Goal: Task Accomplishment & Management: Manage account settings

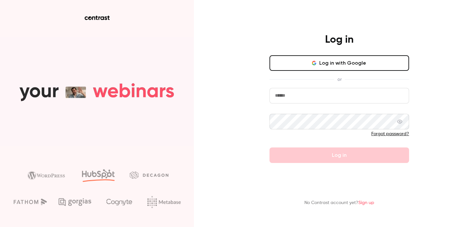
click at [334, 62] on button "Log in with Google" at bounding box center [339, 63] width 140 height 16
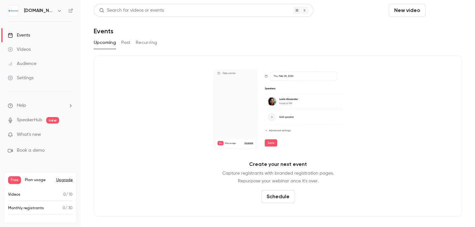
click at [453, 15] on button "Schedule" at bounding box center [445, 10] width 34 height 13
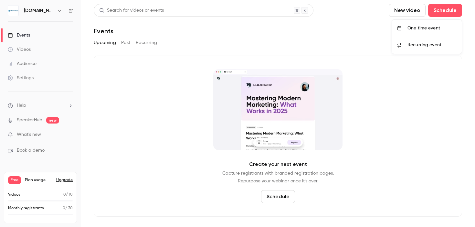
click at [438, 46] on span "Recurring event" at bounding box center [424, 45] width 34 height 7
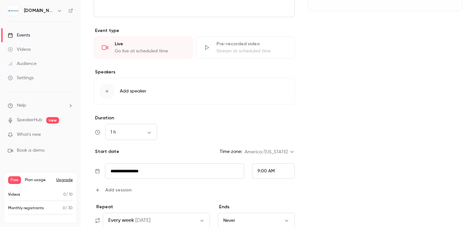
click at [292, 109] on div "**********" at bounding box center [194, 139] width 201 height 446
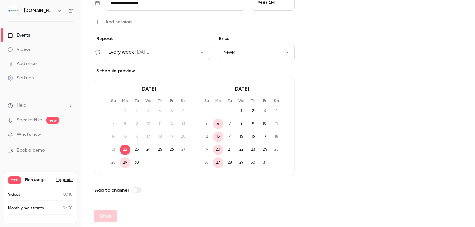
scroll to position [310, 0]
click at [139, 51] on span "on Mon" at bounding box center [142, 52] width 15 height 8
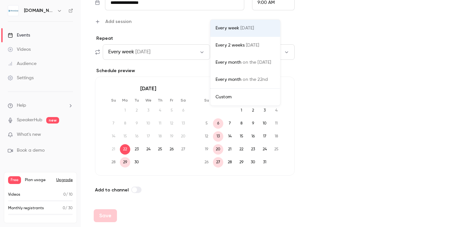
click at [238, 99] on div "Custom" at bounding box center [244, 97] width 59 height 6
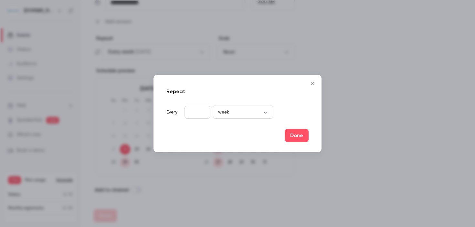
click at [199, 110] on input "*" at bounding box center [197, 112] width 26 height 13
click at [251, 113] on body "**********" at bounding box center [237, 113] width 475 height 227
click at [310, 80] on div at bounding box center [237, 113] width 475 height 227
click at [312, 83] on icon "Close" at bounding box center [312, 83] width 3 height 3
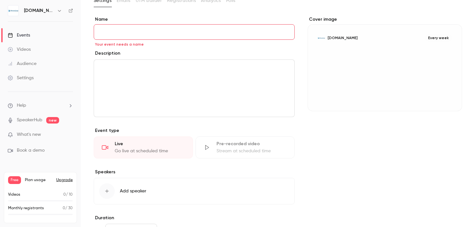
scroll to position [0, 0]
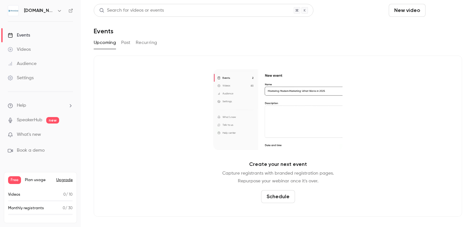
click at [437, 13] on button "Schedule" at bounding box center [445, 10] width 34 height 13
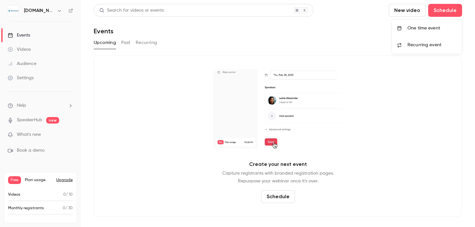
click at [421, 29] on div "One time event" at bounding box center [431, 28] width 49 height 6
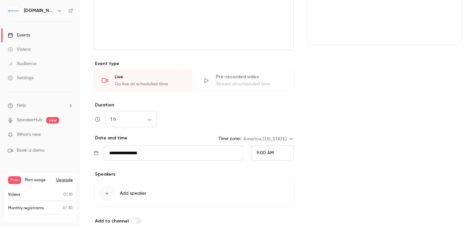
scroll to position [111, 0]
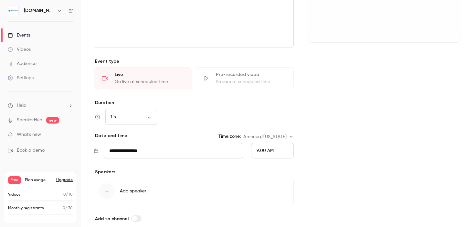
click at [216, 115] on div "1 h ** ​" at bounding box center [194, 117] width 200 height 16
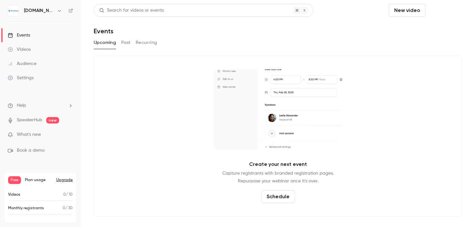
click at [454, 11] on button "Schedule" at bounding box center [445, 10] width 34 height 13
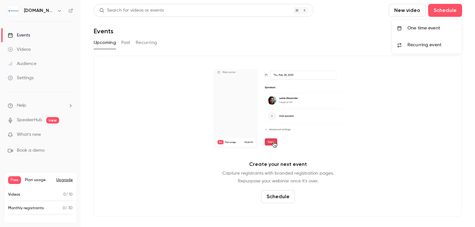
click at [423, 43] on span "Recurring event" at bounding box center [424, 45] width 34 height 7
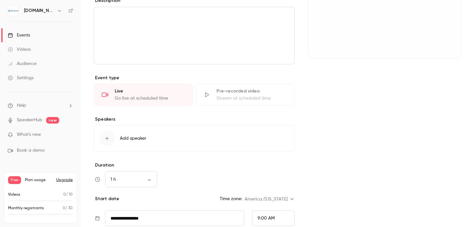
scroll to position [132, 0]
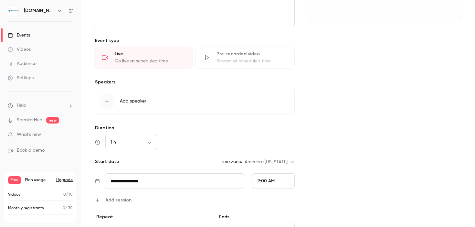
click at [224, 140] on div "1 h ** ​" at bounding box center [194, 142] width 201 height 16
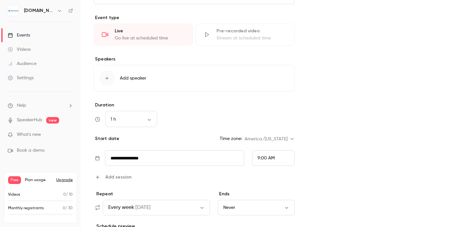
scroll to position [229, 0]
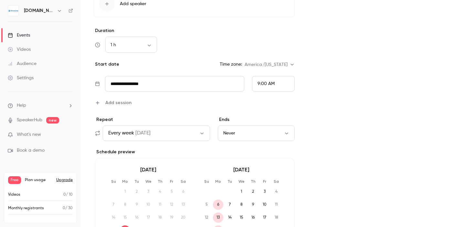
click at [126, 104] on span "Add session" at bounding box center [118, 102] width 26 height 7
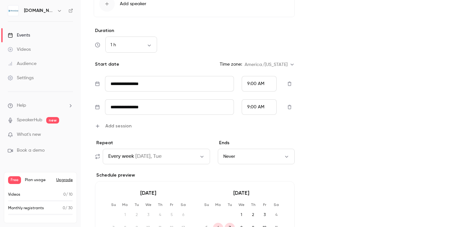
click at [139, 153] on span "on Mon, Tue" at bounding box center [148, 156] width 26 height 8
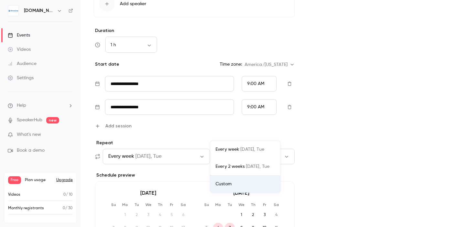
click at [157, 129] on div at bounding box center [237, 113] width 475 height 227
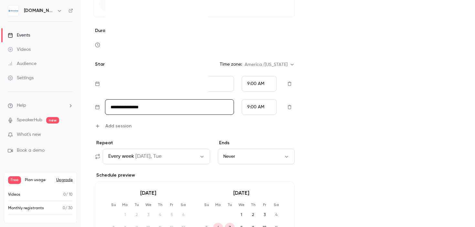
click at [148, 108] on input "**********" at bounding box center [169, 107] width 129 height 16
click at [178, 66] on div "26" at bounding box center [183, 66] width 10 height 10
type input "**********"
click at [128, 123] on span "Add session" at bounding box center [118, 125] width 26 height 7
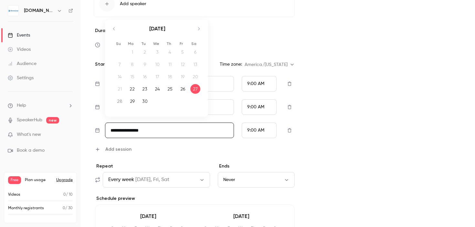
click at [134, 134] on input "**********" at bounding box center [169, 130] width 129 height 16
click at [198, 27] on icon "Move forward to switch to the next month." at bounding box center [199, 28] width 2 height 3
click at [145, 79] on div "14" at bounding box center [145, 77] width 10 height 10
type input "**********"
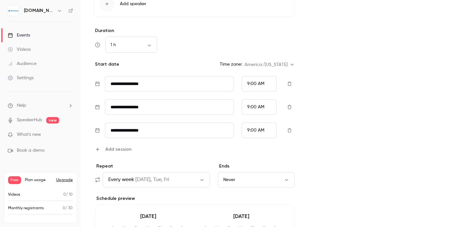
click at [124, 149] on span "Add session" at bounding box center [118, 149] width 26 height 7
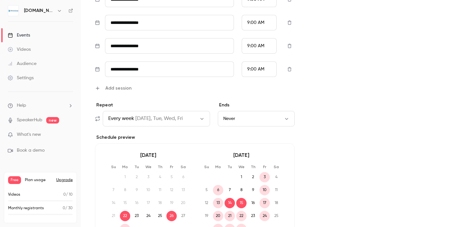
scroll to position [325, 0]
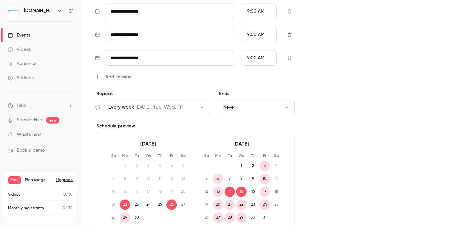
click at [226, 108] on button "Never" at bounding box center [256, 108] width 77 height 16
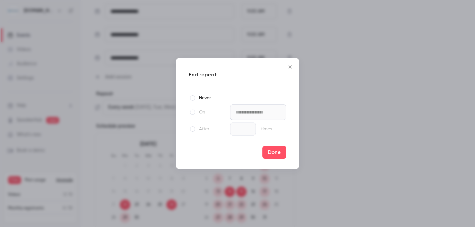
click at [194, 113] on div at bounding box center [193, 112] width 8 height 8
click at [257, 111] on input "**********" at bounding box center [258, 112] width 56 height 16
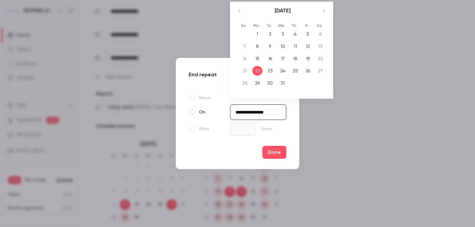
click at [237, 13] on icon "Move backward to switch to the previous month." at bounding box center [239, 11] width 8 height 8
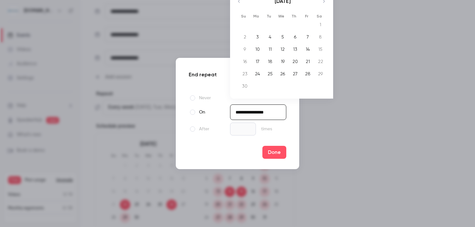
click at [237, 3] on icon "Move backward to switch to the previous month." at bounding box center [239, 1] width 8 height 8
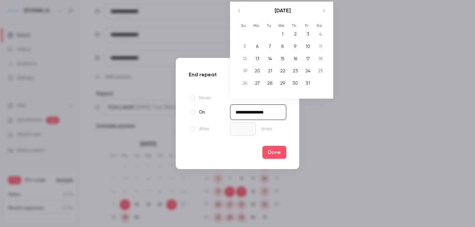
click at [195, 130] on div at bounding box center [193, 129] width 8 height 8
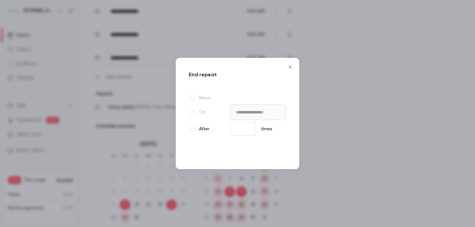
click at [278, 152] on button "Done" at bounding box center [274, 152] width 24 height 13
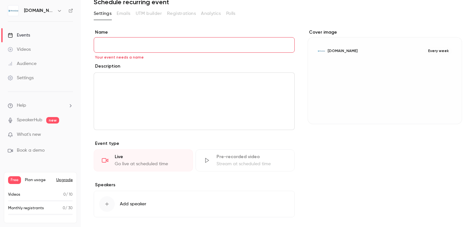
scroll to position [0, 0]
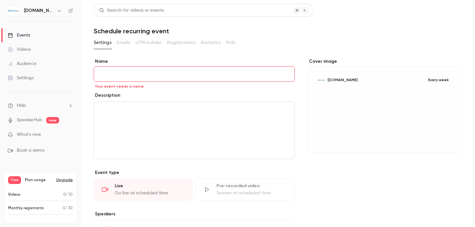
click at [145, 75] on input "Name" at bounding box center [194, 74] width 201 height 16
click at [154, 71] on input "Name" at bounding box center [194, 74] width 201 height 16
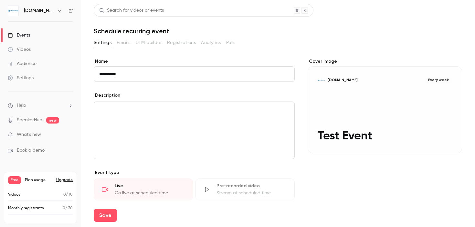
type input "**********"
click at [167, 146] on div "editor" at bounding box center [194, 130] width 200 height 57
drag, startPoint x: 152, startPoint y: 113, endPoint x: 80, endPoint y: 109, distance: 72.8
click at [80, 109] on div "**********" at bounding box center [237, 113] width 475 height 227
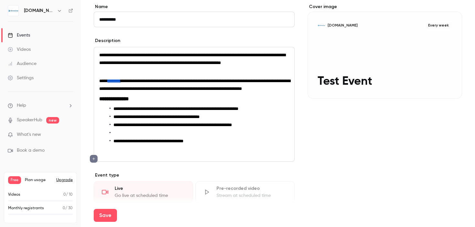
scroll to position [58, 0]
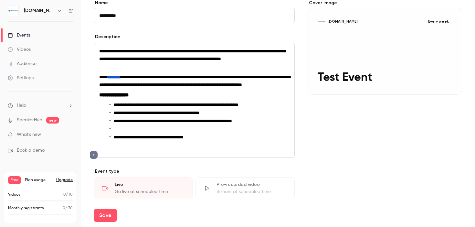
click at [153, 132] on li "editor" at bounding box center [200, 129] width 180 height 7
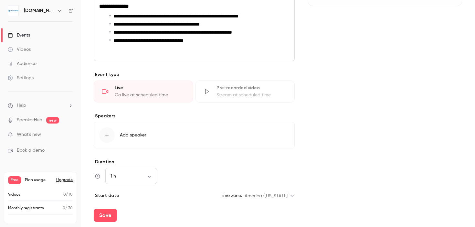
scroll to position [90, 0]
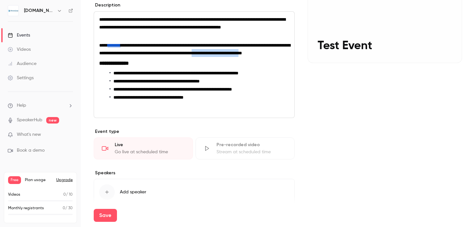
drag, startPoint x: 170, startPoint y: 60, endPoint x: 98, endPoint y: 61, distance: 72.4
click at [98, 61] on div "**********" at bounding box center [194, 65] width 200 height 106
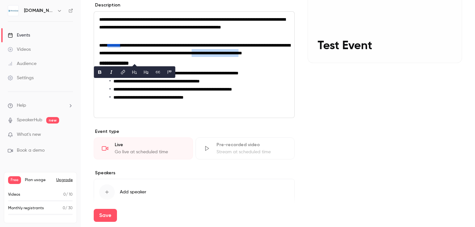
click at [99, 72] on icon "bold" at bounding box center [99, 72] width 3 height 4
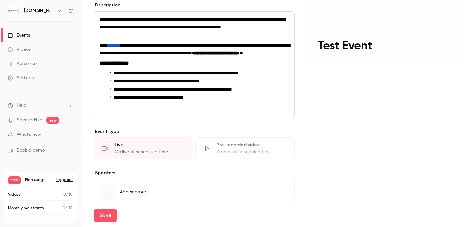
click at [192, 51] on span "**********" at bounding box center [194, 49] width 191 height 12
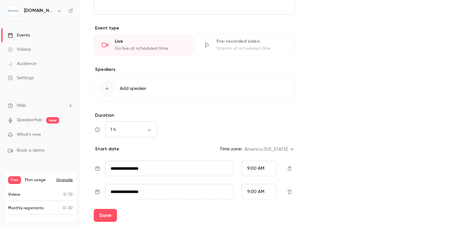
scroll to position [224, 0]
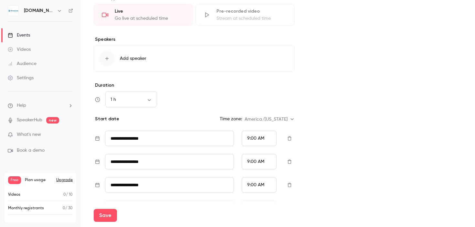
click at [110, 66] on div "button" at bounding box center [107, 59] width 16 height 16
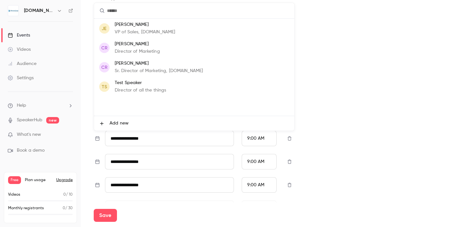
click at [142, 29] on p "VP of Sales, [DOMAIN_NAME]" at bounding box center [145, 32] width 60 height 7
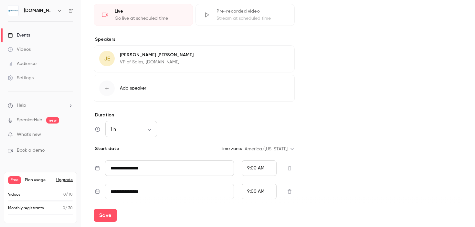
click at [212, 118] on label "Duration" at bounding box center [194, 115] width 201 height 6
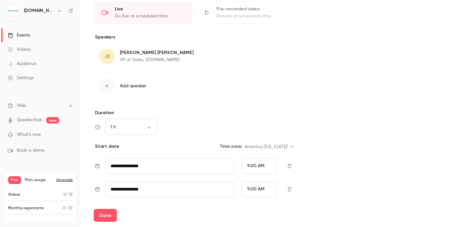
scroll to position [226, 0]
click at [267, 58] on button "Edit" at bounding box center [278, 53] width 24 height 10
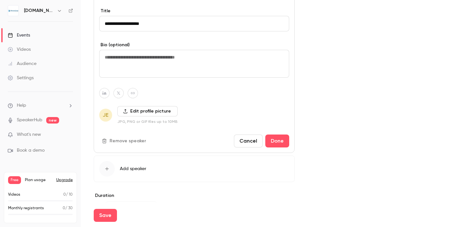
scroll to position [170, 0]
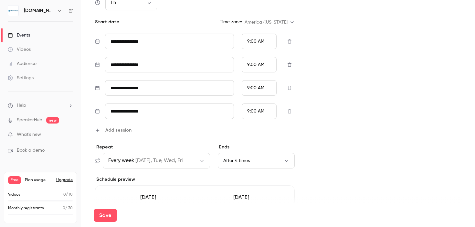
scroll to position [624, 0]
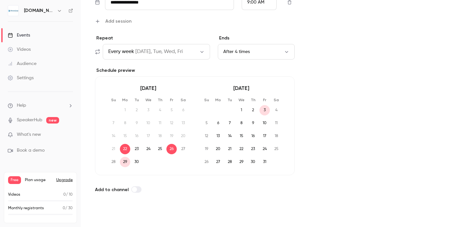
click at [113, 216] on button "Save" at bounding box center [105, 215] width 23 height 13
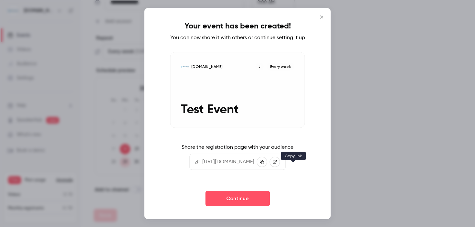
click at [267, 167] on button "button" at bounding box center [262, 161] width 10 height 10
click at [326, 15] on icon "Close" at bounding box center [322, 17] width 8 height 5
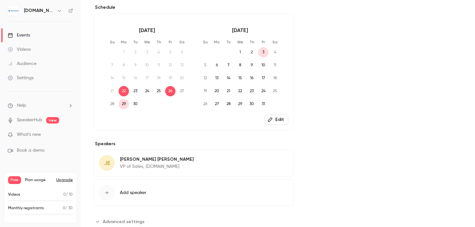
scroll to position [218, 0]
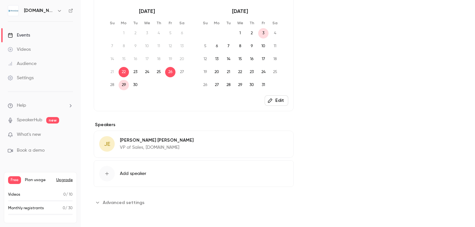
click at [113, 202] on span "Advanced settings" at bounding box center [124, 202] width 42 height 7
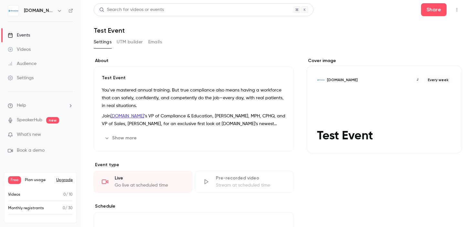
scroll to position [0, 0]
click at [153, 44] on button "Emails" at bounding box center [155, 42] width 14 height 10
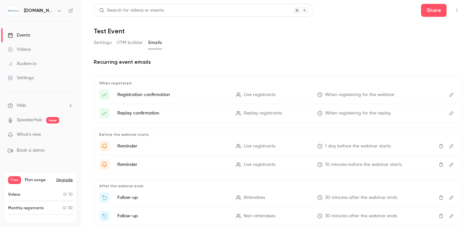
click at [45, 74] on link "Settings" at bounding box center [40, 78] width 81 height 14
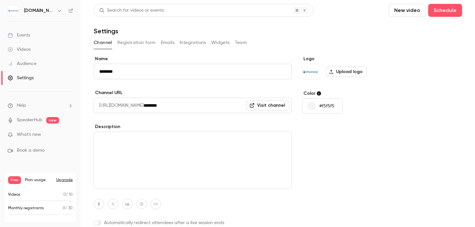
click at [193, 44] on button "Integrations" at bounding box center [193, 42] width 26 height 10
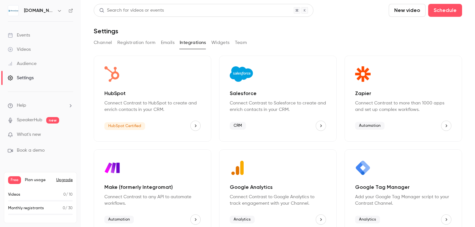
click at [190, 125] on button "HubSpot" at bounding box center [195, 126] width 10 height 10
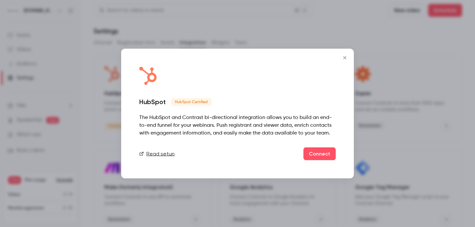
click at [156, 153] on link "Read setup" at bounding box center [157, 154] width 36 height 8
click at [346, 53] on button "Close" at bounding box center [344, 57] width 13 height 13
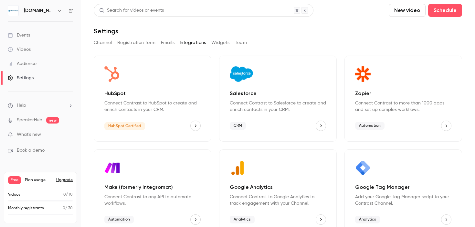
click at [137, 47] on button "Registration form" at bounding box center [136, 42] width 38 height 10
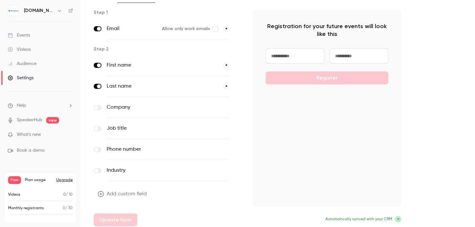
scroll to position [49, 0]
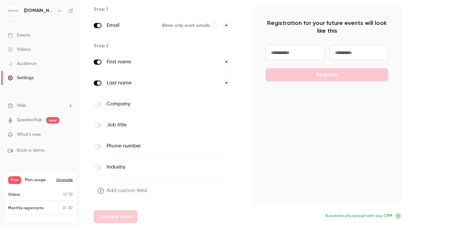
click at [98, 104] on span at bounding box center [96, 104] width 4 height 4
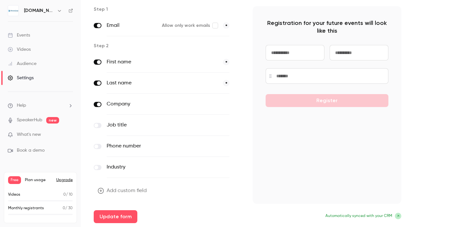
click at [98, 146] on label at bounding box center [98, 146] width 8 height 5
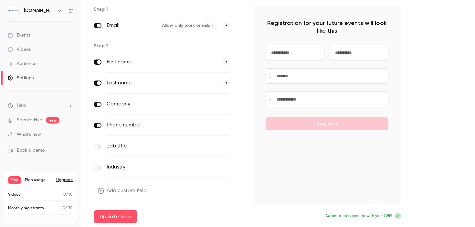
click at [99, 126] on span at bounding box center [99, 125] width 4 height 4
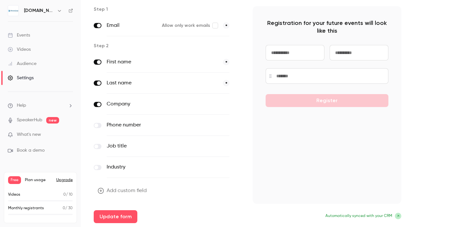
click at [100, 145] on label at bounding box center [98, 146] width 8 height 5
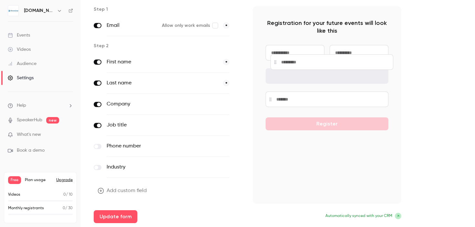
drag, startPoint x: 271, startPoint y: 99, endPoint x: 275, endPoint y: 65, distance: 34.1
click at [275, 65] on div at bounding box center [331, 62] width 123 height 16
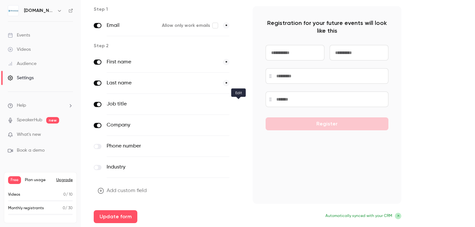
click at [240, 104] on icon "button" at bounding box center [238, 104] width 4 height 4
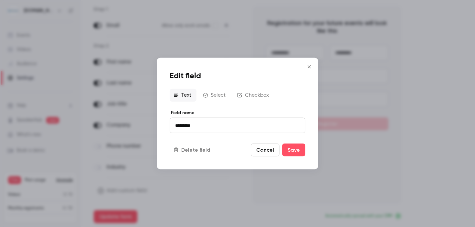
click at [310, 61] on button "Close" at bounding box center [309, 66] width 13 height 13
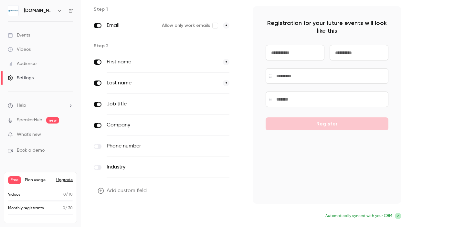
click at [133, 221] on button "Update form" at bounding box center [116, 216] width 44 height 13
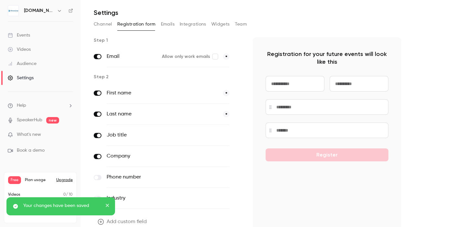
scroll to position [0, 0]
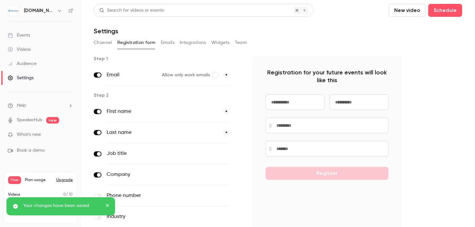
click at [166, 47] on button "Emails" at bounding box center [168, 42] width 14 height 10
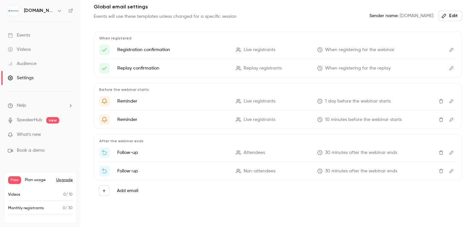
scroll to position [59, 0]
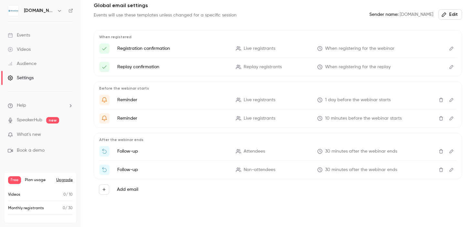
click at [158, 46] on p "Registration confirmation" at bounding box center [172, 48] width 111 height 6
click at [449, 49] on icon "Edit" at bounding box center [451, 48] width 5 height 5
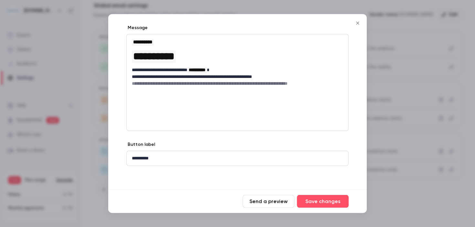
scroll to position [0, 0]
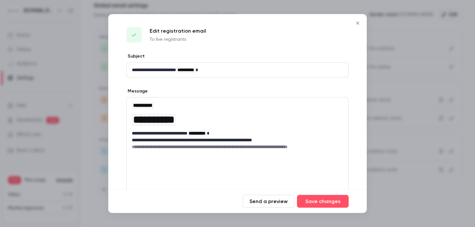
click at [358, 21] on icon "Close" at bounding box center [358, 23] width 8 height 5
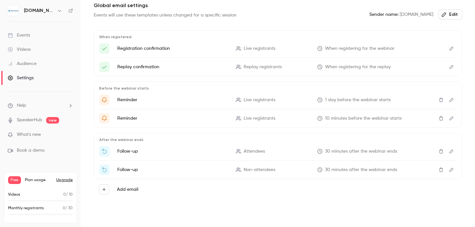
click at [21, 118] on link "SpeakerHub" at bounding box center [30, 120] width 26 height 7
click at [43, 130] on ul "Help SpeakerHub new What's new Book a demo" at bounding box center [40, 128] width 81 height 72
click at [42, 133] on p "What's new" at bounding box center [35, 134] width 55 height 7
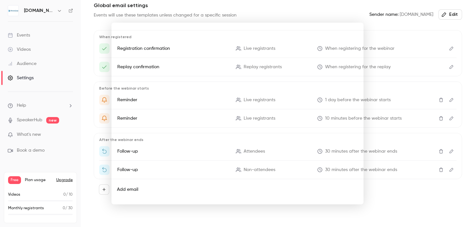
click at [288, 13] on div at bounding box center [237, 113] width 475 height 227
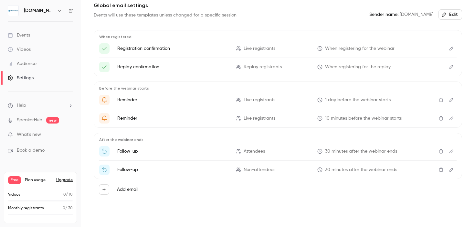
click at [52, 68] on link "Audience" at bounding box center [40, 64] width 81 height 14
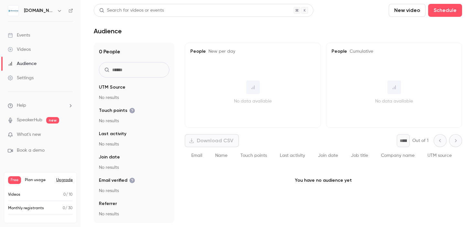
click at [42, 45] on link "Videos" at bounding box center [40, 49] width 81 height 14
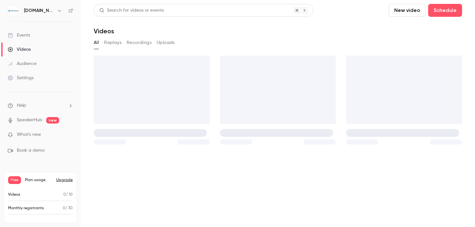
click at [39, 33] on link "Events" at bounding box center [40, 35] width 81 height 14
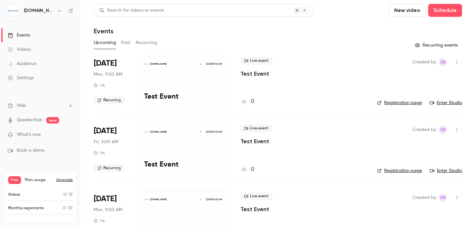
click at [437, 106] on link "Enter Studio" at bounding box center [446, 103] width 32 height 6
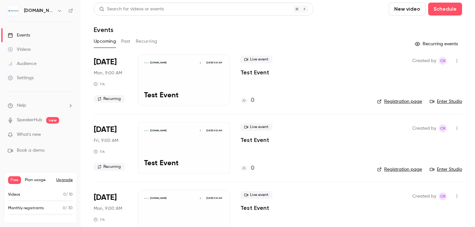
click at [454, 58] on icon "button" at bounding box center [456, 60] width 5 height 5
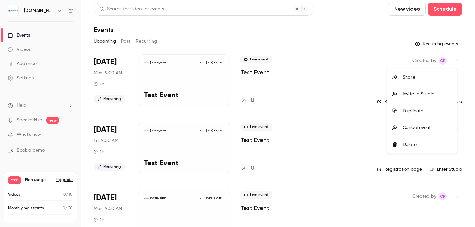
click at [429, 144] on div "Delete" at bounding box center [427, 144] width 49 height 6
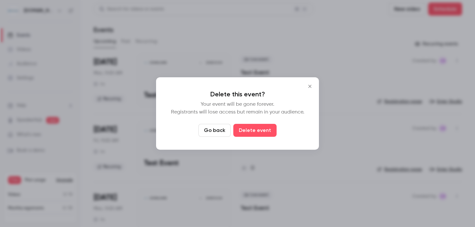
drag, startPoint x: 255, startPoint y: 131, endPoint x: 276, endPoint y: 128, distance: 21.0
click at [255, 131] on button "Delete event" at bounding box center [254, 130] width 43 height 13
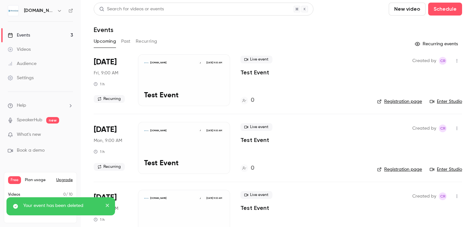
click at [454, 60] on icon "button" at bounding box center [456, 60] width 5 height 5
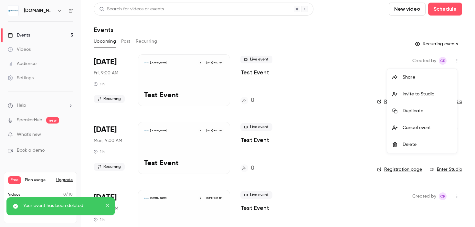
click at [413, 141] on li "Delete" at bounding box center [422, 144] width 70 height 17
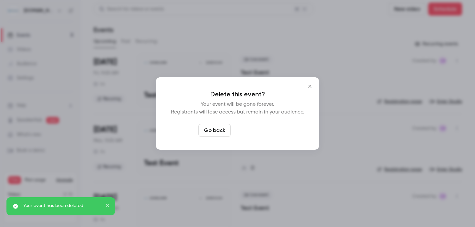
click at [267, 135] on button "Delete event" at bounding box center [254, 130] width 43 height 13
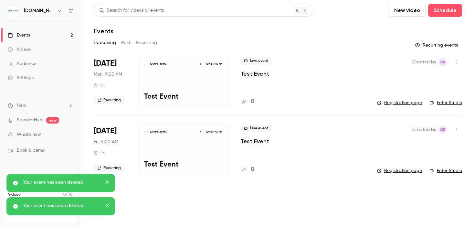
scroll to position [0, 0]
click at [458, 61] on icon "button" at bounding box center [456, 62] width 5 height 5
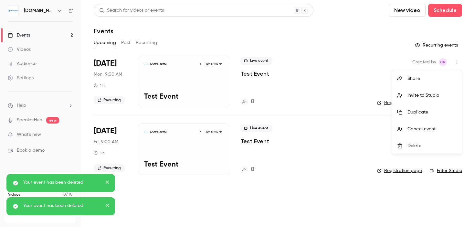
click at [413, 143] on div "Delete" at bounding box center [431, 145] width 49 height 6
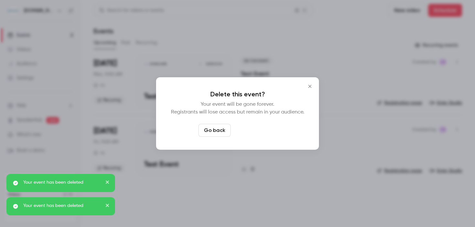
click at [250, 128] on button "Delete event" at bounding box center [254, 130] width 43 height 13
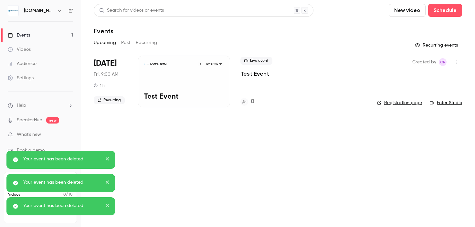
click at [459, 60] on button "button" at bounding box center [457, 62] width 10 height 10
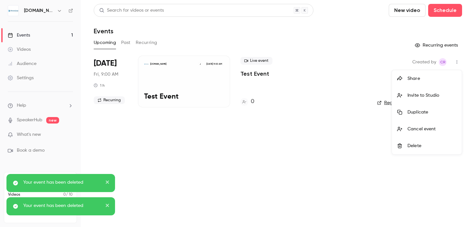
drag, startPoint x: 365, startPoint y: 131, endPoint x: 329, endPoint y: 88, distance: 56.4
click at [365, 131] on div at bounding box center [237, 113] width 475 height 227
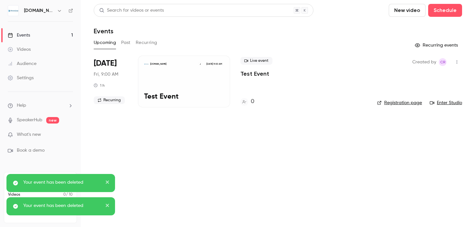
click at [331, 86] on div "Live event Test Event 0" at bounding box center [303, 82] width 126 height 52
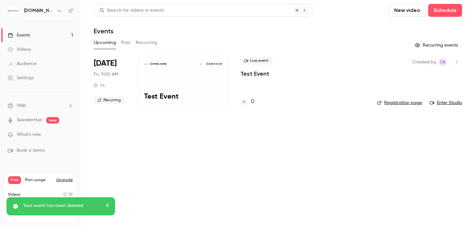
click at [180, 71] on div "[DOMAIN_NAME] J [DATE] 9:00 AM Test Event" at bounding box center [184, 82] width 92 height 52
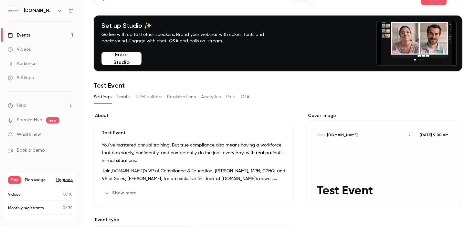
scroll to position [12, 0]
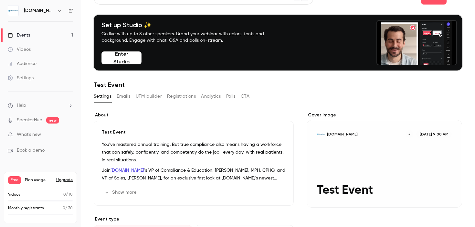
click at [233, 99] on button "Polls" at bounding box center [230, 96] width 9 height 10
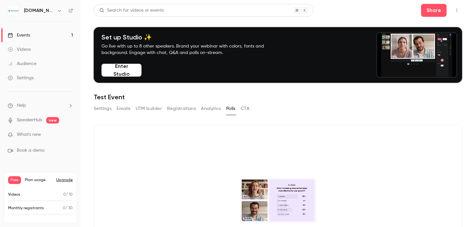
click at [454, 11] on icon "button" at bounding box center [456, 10] width 5 height 5
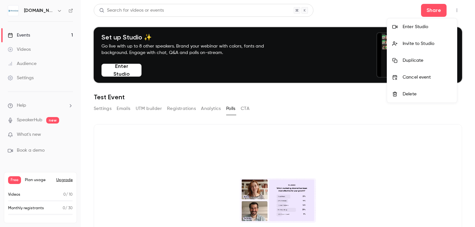
click at [452, 11] on div at bounding box center [237, 113] width 475 height 227
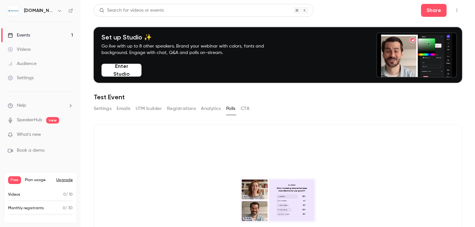
click at [120, 73] on button "Enter Studio" at bounding box center [121, 70] width 40 height 13
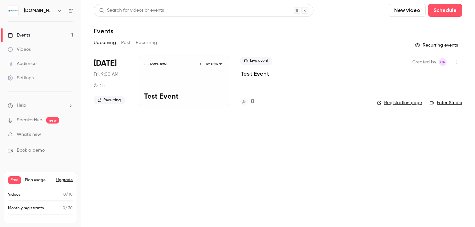
click at [179, 83] on div "[DOMAIN_NAME] J [DATE] 9:00 AM Test Event" at bounding box center [184, 82] width 92 height 52
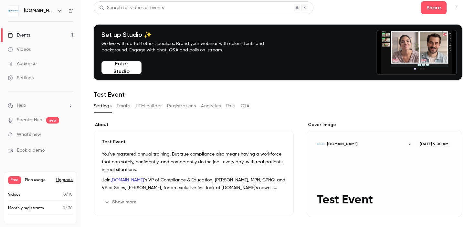
scroll to position [8, 0]
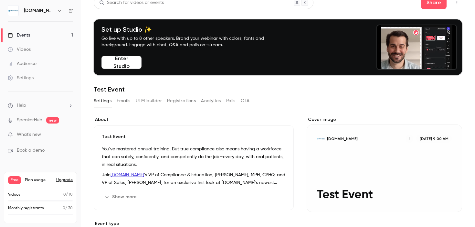
click at [202, 102] on button "Analytics" at bounding box center [211, 101] width 20 height 10
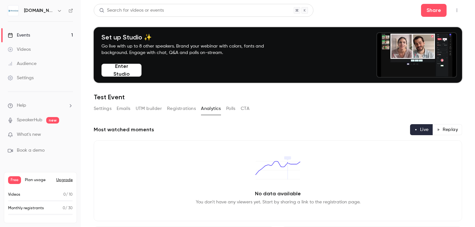
click at [186, 109] on button "Registrations" at bounding box center [181, 108] width 29 height 10
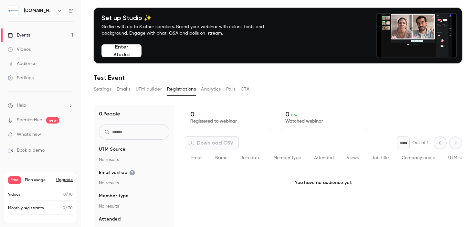
scroll to position [63, 0]
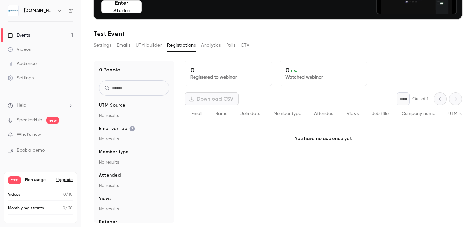
click at [236, 45] on button "Polls" at bounding box center [230, 45] width 9 height 10
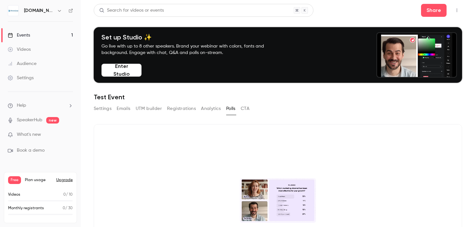
click at [121, 70] on button "Enter Studio" at bounding box center [121, 70] width 40 height 13
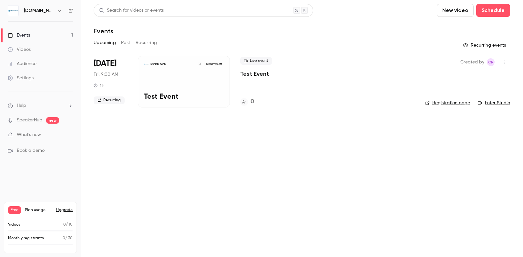
click at [187, 88] on div "[DOMAIN_NAME] J [DATE] 9:00 AM Test Event" at bounding box center [184, 82] width 92 height 52
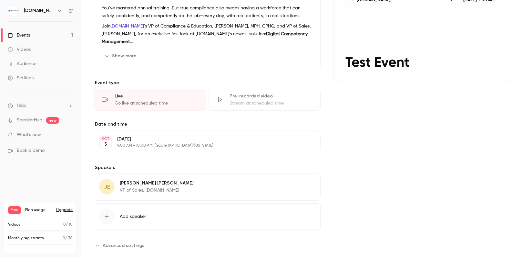
scroll to position [162, 0]
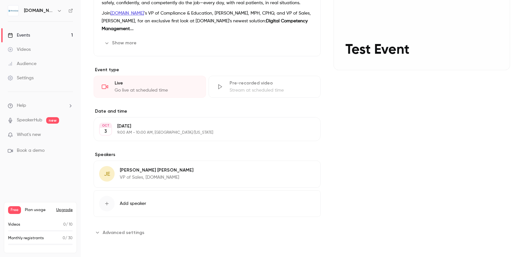
click at [125, 232] on span "Advanced settings" at bounding box center [124, 232] width 42 height 7
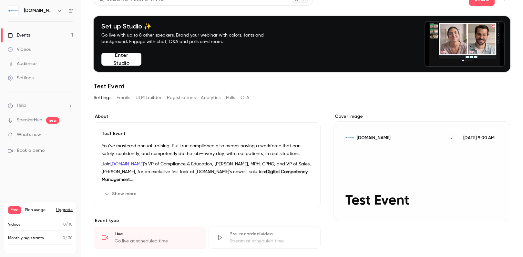
scroll to position [0, 0]
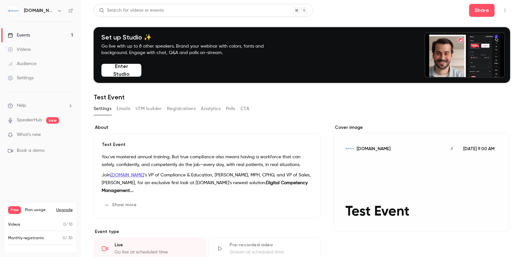
click at [503, 11] on icon "button" at bounding box center [505, 10] width 5 height 5
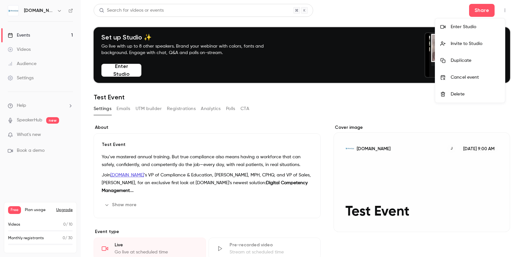
click at [501, 11] on div at bounding box center [261, 128] width 523 height 257
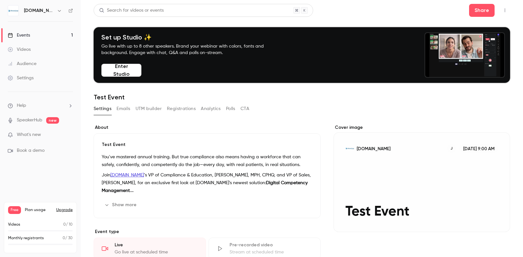
click at [128, 68] on button "Enter Studio" at bounding box center [121, 70] width 40 height 13
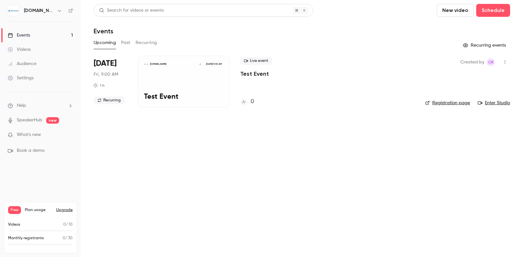
click at [186, 78] on div "[DOMAIN_NAME] J [DATE] 9:00 AM Test Event" at bounding box center [184, 82] width 92 height 52
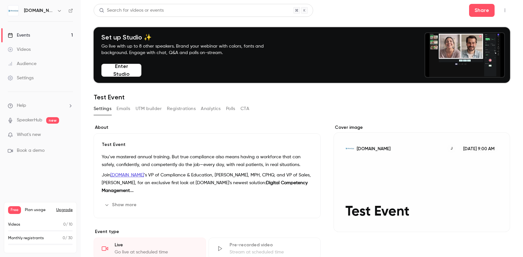
click at [247, 108] on button "CTA" at bounding box center [245, 108] width 9 height 10
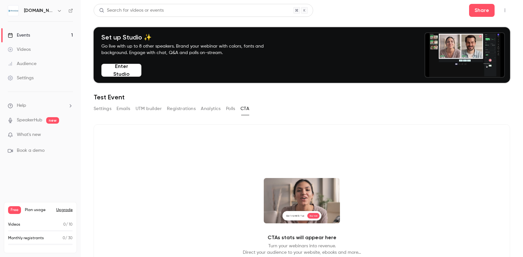
click at [124, 67] on button "Enter Studio" at bounding box center [121, 70] width 40 height 13
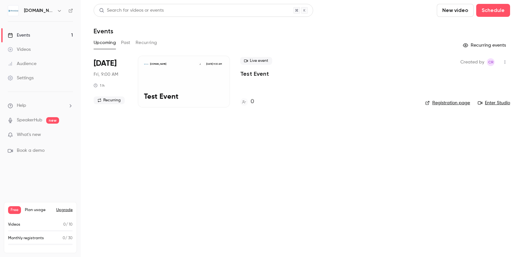
click at [505, 60] on icon "button" at bounding box center [505, 62] width 1 height 4
click at [466, 144] on div "Delete" at bounding box center [480, 145] width 49 height 6
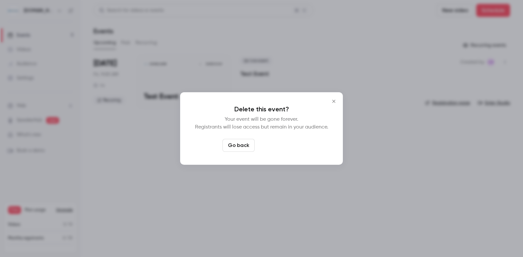
click at [289, 149] on button "Delete event" at bounding box center [278, 145] width 43 height 13
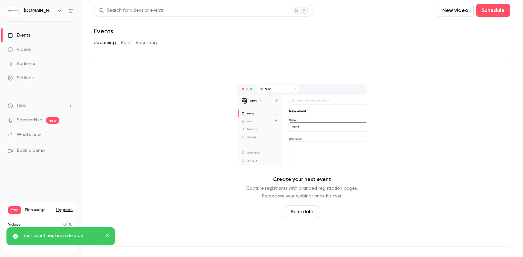
click at [40, 11] on h6 "[DOMAIN_NAME]" at bounding box center [39, 10] width 30 height 6
click at [107, 235] on icon "close" at bounding box center [107, 234] width 3 height 3
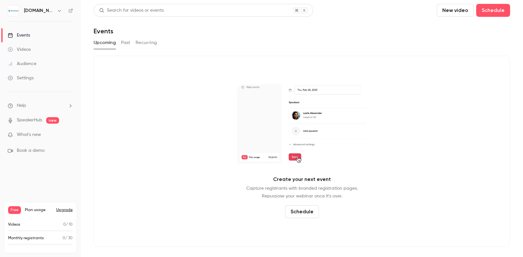
click at [41, 209] on span "Plan usage" at bounding box center [38, 209] width 27 height 5
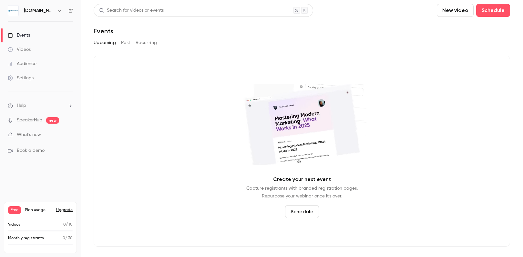
click at [64, 212] on button "Upgrade" at bounding box center [64, 209] width 16 height 5
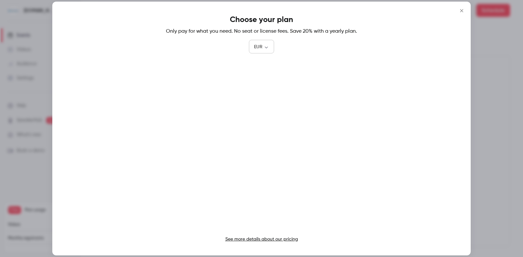
click at [268, 48] on body "[DOMAIN_NAME] Events Videos Audience Settings Help SpeakerHub new What's new Bo…" at bounding box center [261, 128] width 523 height 257
click at [266, 88] on li "USD" at bounding box center [261, 83] width 25 height 17
type input "***"
click at [243, 237] on link "See more details about our pricing" at bounding box center [261, 238] width 73 height 5
click at [460, 12] on icon "Close" at bounding box center [462, 10] width 8 height 5
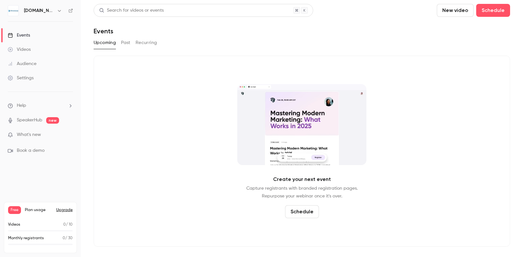
click at [47, 54] on link "Videos" at bounding box center [40, 49] width 81 height 14
